Goal: Task Accomplishment & Management: Manage account settings

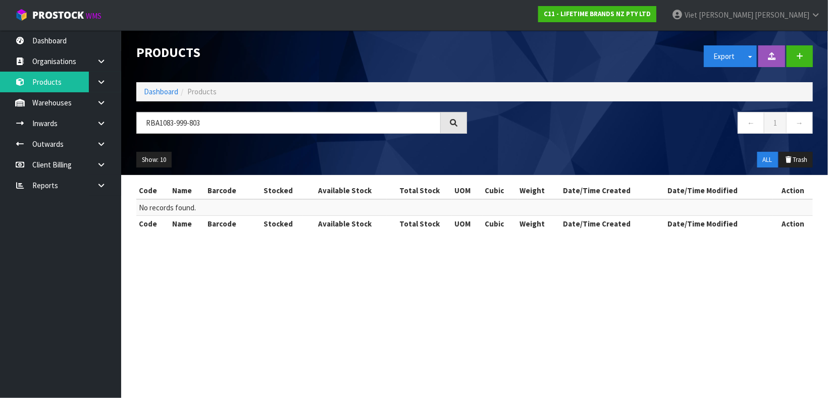
click at [226, 126] on input "RBA1083-999-803" at bounding box center [288, 123] width 304 height 22
click at [204, 125] on input "25057982099736" at bounding box center [288, 123] width 304 height 22
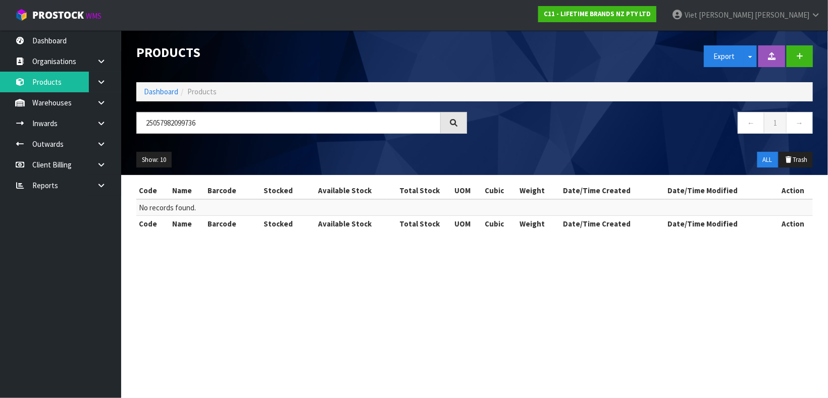
click at [204, 125] on input "25057982099736" at bounding box center [288, 123] width 304 height 22
type input "5057982099732"
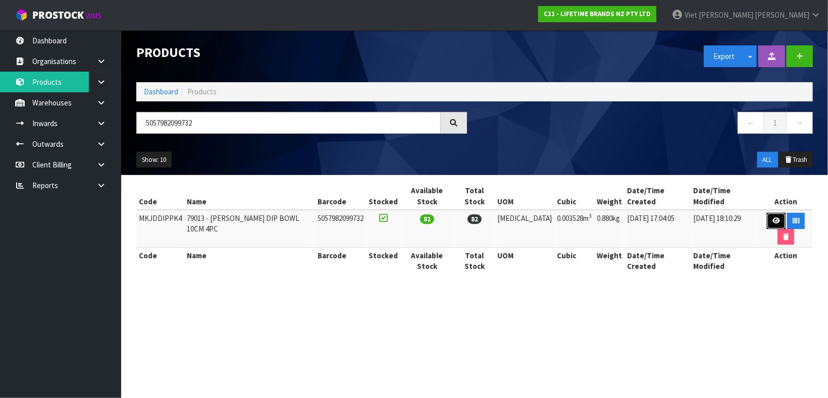
click at [772, 217] on icon at bounding box center [776, 220] width 8 height 7
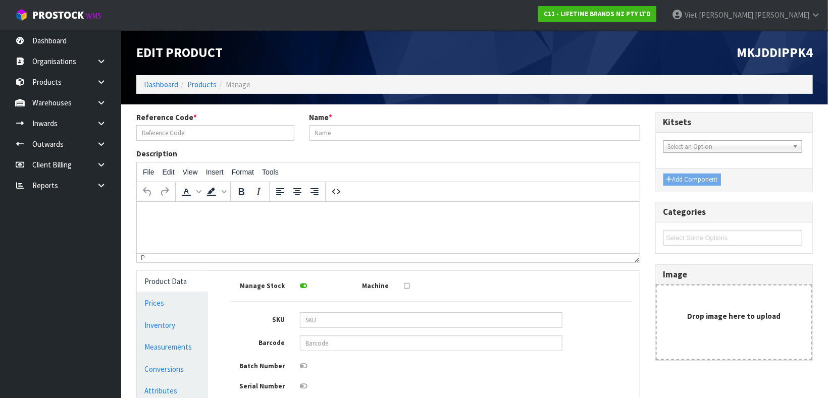
type input "MKJDDIPPK4"
type input "79013 - [PERSON_NAME] DIP BOWL 10CM 4PC"
type input "5057982099732"
type input "18"
type input "14"
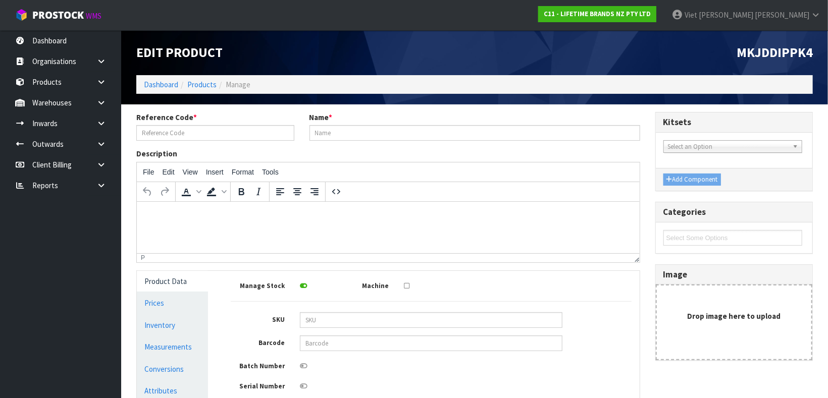
type input "14"
type input "0.003528"
type input "0.88"
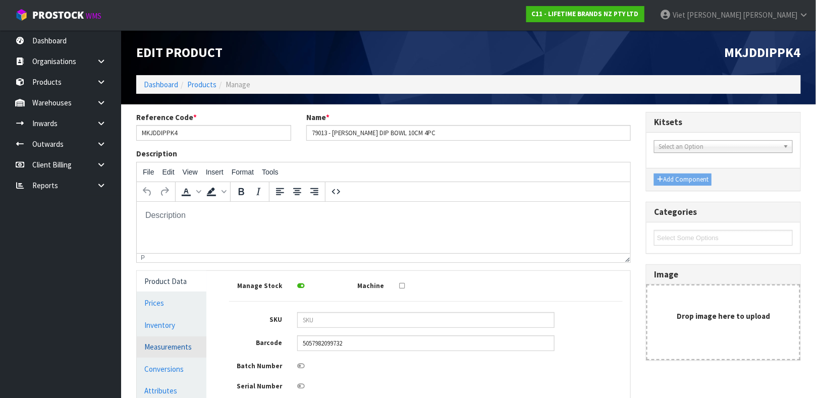
click at [159, 342] on link "Measurements" at bounding box center [172, 347] width 70 height 21
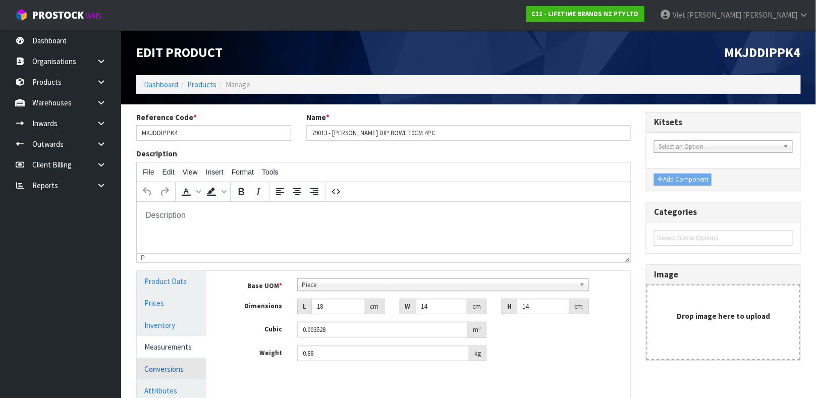
click at [175, 367] on link "Conversions" at bounding box center [172, 369] width 70 height 21
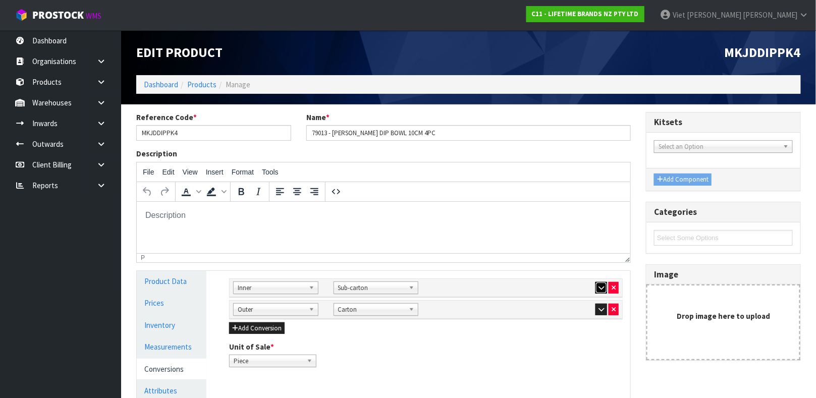
click at [595, 285] on button "button" at bounding box center [601, 288] width 12 height 12
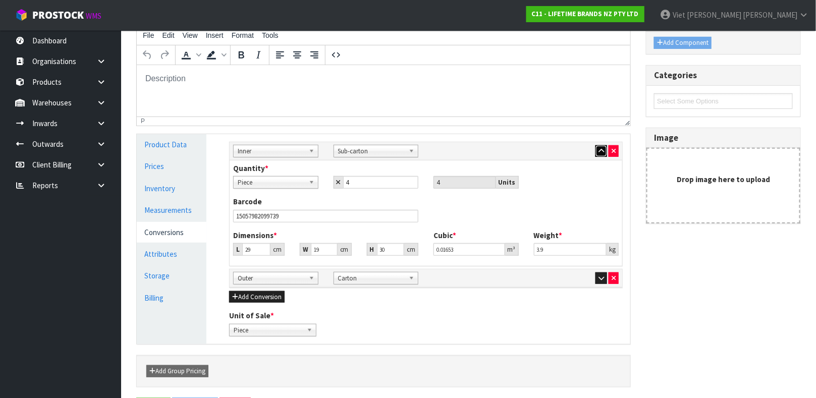
scroll to position [137, 0]
click at [600, 278] on icon "button" at bounding box center [601, 278] width 6 height 7
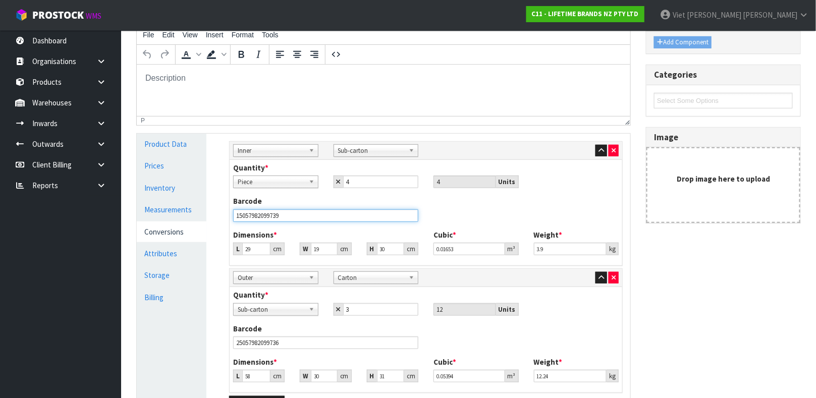
click at [346, 212] on input "15057982099739" at bounding box center [325, 215] width 185 height 13
type input "15057982099739"
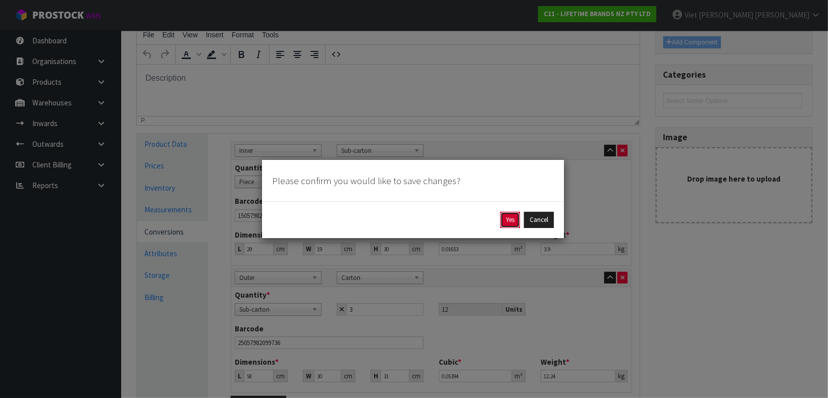
click at [510, 222] on button "Yes" at bounding box center [510, 220] width 20 height 16
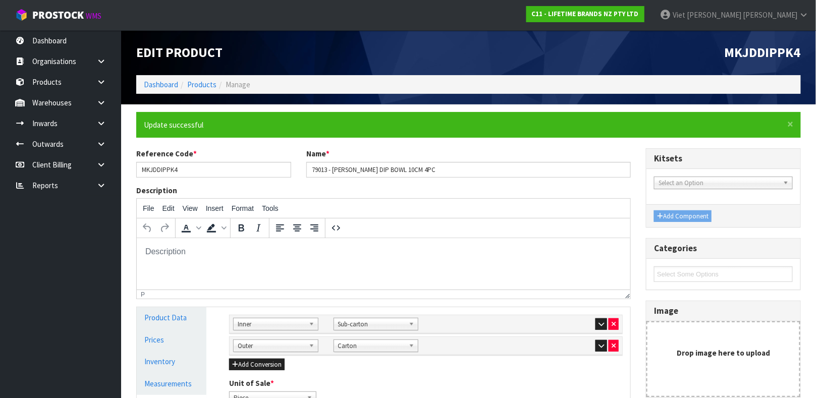
scroll to position [175, 0]
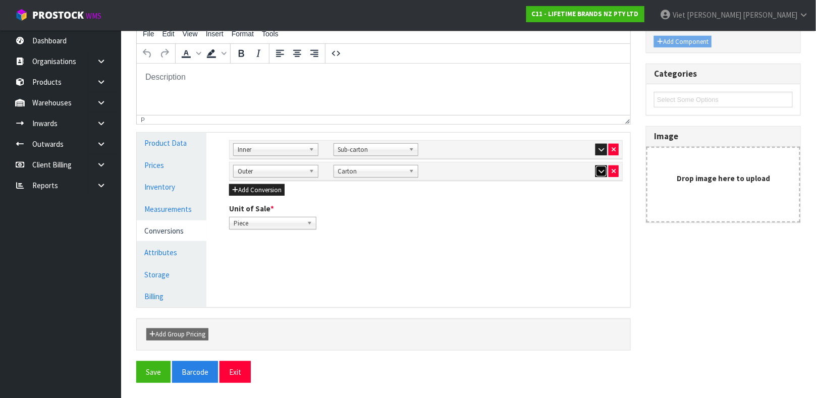
click at [598, 174] on icon "button" at bounding box center [601, 171] width 6 height 7
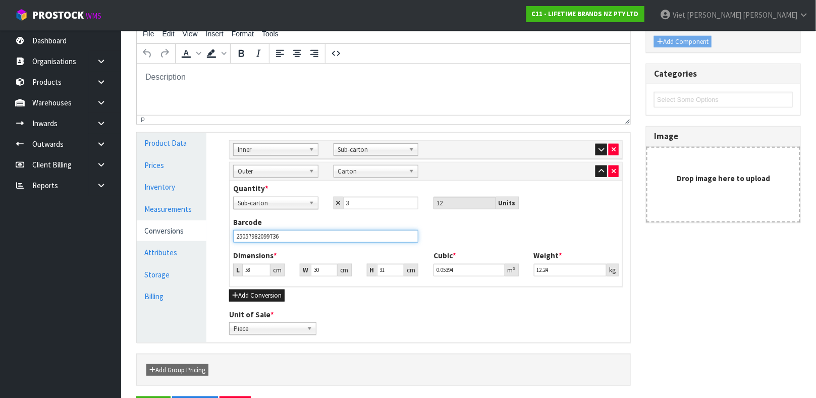
click at [380, 241] on input "25057982099736" at bounding box center [325, 236] width 185 height 13
type input "25057982099736"
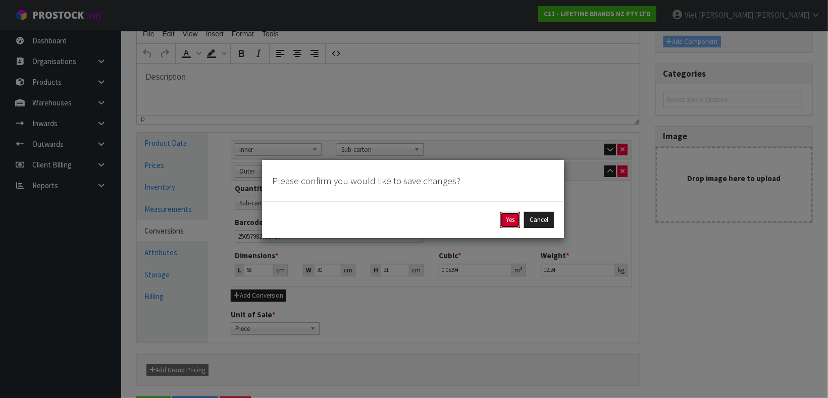
click at [502, 219] on button "Yes" at bounding box center [510, 220] width 20 height 16
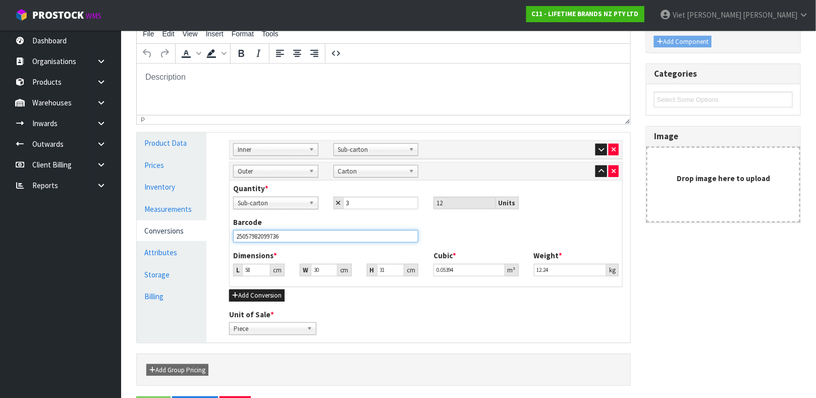
scroll to position [0, 0]
